Goal: Transaction & Acquisition: Purchase product/service

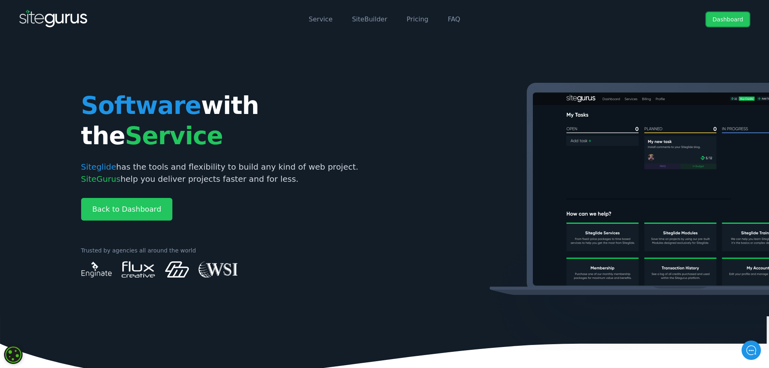
click at [720, 19] on link "Dashboard" at bounding box center [728, 19] width 44 height 15
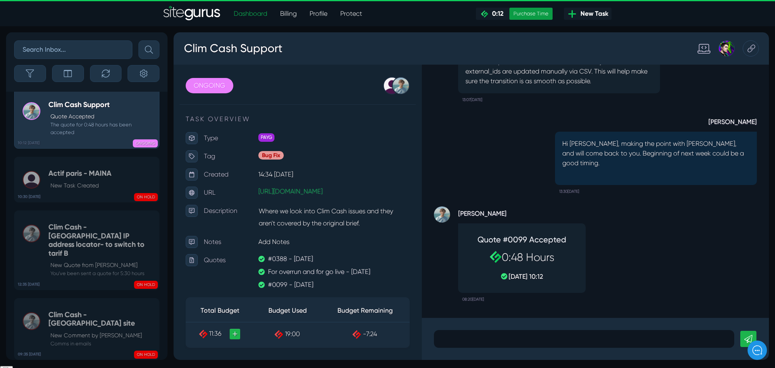
click at [537, 13] on div "Purchase Time" at bounding box center [531, 14] width 43 height 12
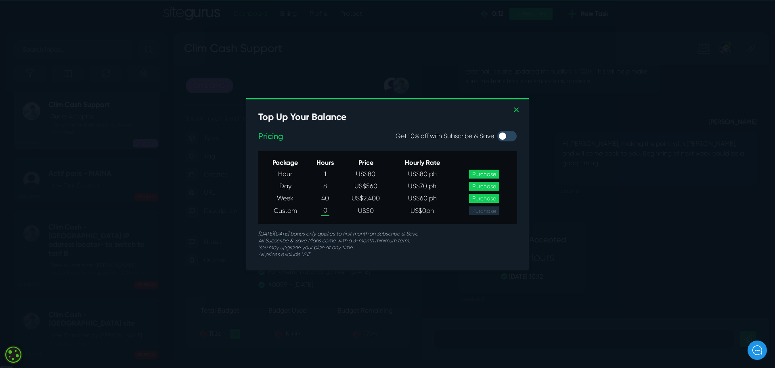
click at [324, 212] on span "0" at bounding box center [325, 210] width 8 height 10
click at [329, 211] on td "17" at bounding box center [325, 210] width 33 height 13
click at [325, 210] on body "Dashboard Billing Profile Protect .cls-1{fill-rule:evenodd;fill:url(#linear-gra…" at bounding box center [387, 220] width 775 height 440
click at [359, 210] on td "US$ 1,190" at bounding box center [366, 210] width 48 height 13
drag, startPoint x: 356, startPoint y: 210, endPoint x: 394, endPoint y: 212, distance: 37.3
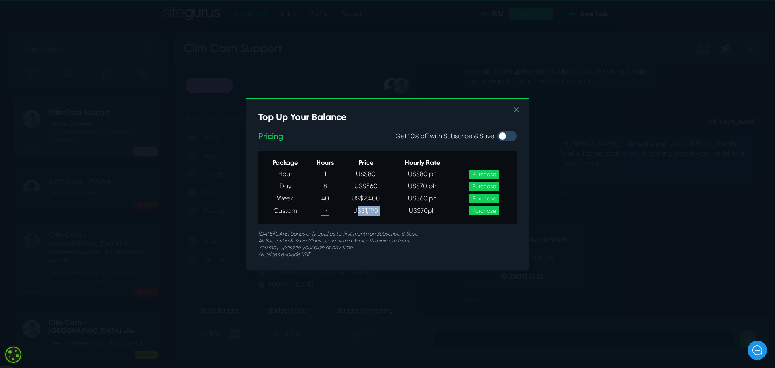
click at [394, 212] on tr "Custom 17 US$ 1,190 US$ 70 ph Purchase" at bounding box center [388, 210] width 252 height 13
click at [595, 212] on link at bounding box center [387, 184] width 775 height 368
click at [434, 264] on div "✕ Top Up Your Balance Pricing Get 10% off with Subscribe & Save Package Hours P…" at bounding box center [387, 184] width 283 height 170
